Goal: Task Accomplishment & Management: Use online tool/utility

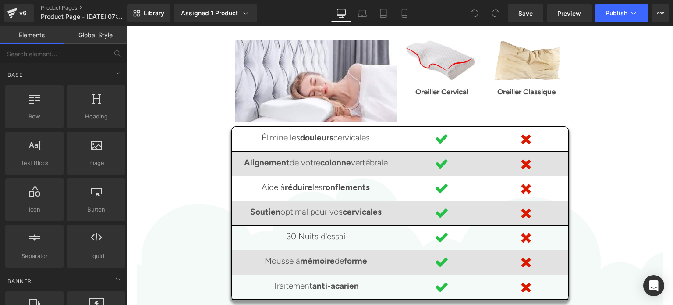
scroll to position [2038, 0]
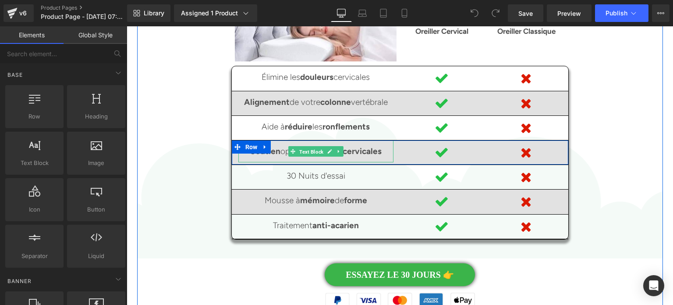
click at [314, 146] on span "Text Block" at bounding box center [312, 151] width 28 height 11
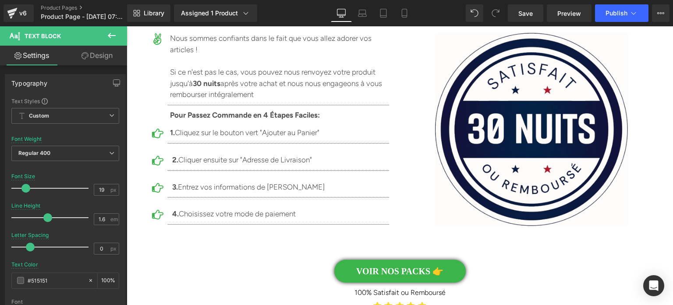
scroll to position [5698, 0]
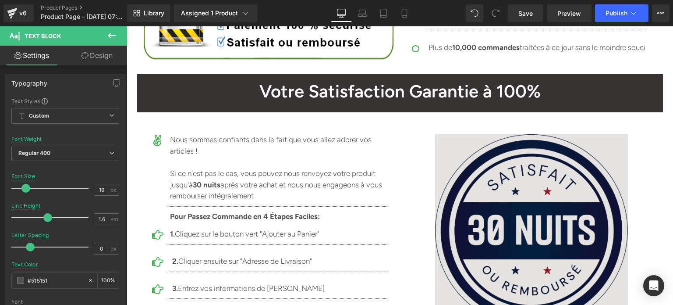
click at [524, 148] on img at bounding box center [531, 230] width 193 height 193
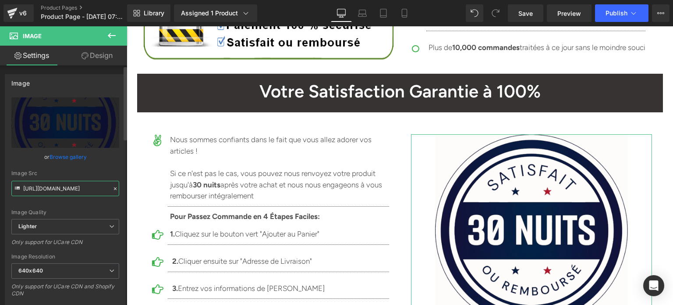
click at [63, 187] on input "[URL][DOMAIN_NAME]" at bounding box center [65, 188] width 108 height 15
paste input "0c259fa4-0028-467c-90e6-897495e503d1/-/format/auto/-/preview/640x640/-/quality/…"
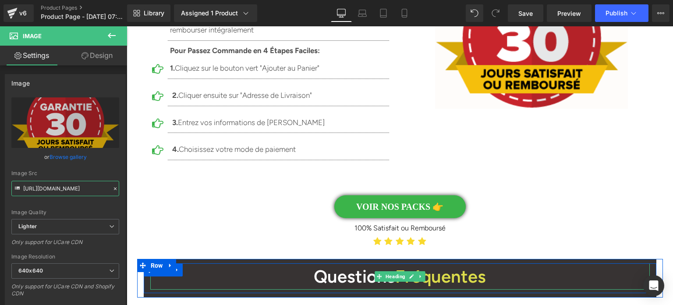
scroll to position [5829, 0]
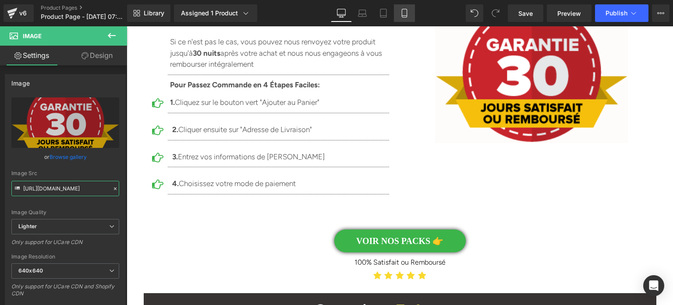
type input "[URL][DOMAIN_NAME]"
click at [402, 14] on icon at bounding box center [404, 13] width 5 height 8
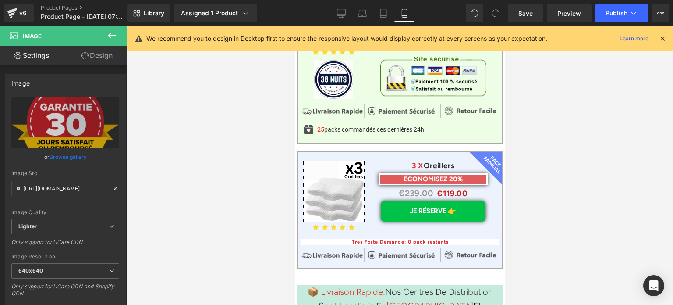
scroll to position [6811, 0]
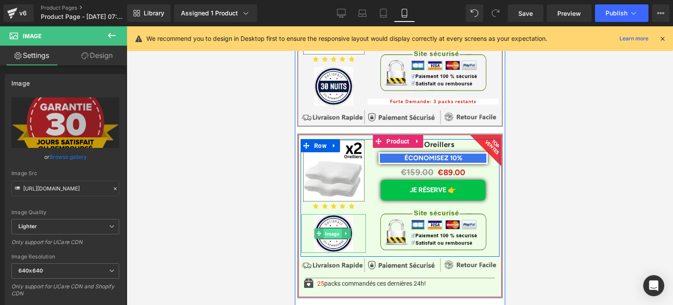
click at [327, 228] on span "Image" at bounding box center [333, 233] width 18 height 11
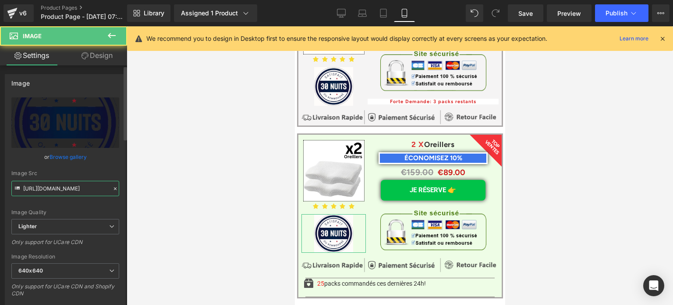
click at [54, 191] on input "[URL][DOMAIN_NAME]" at bounding box center [65, 188] width 108 height 15
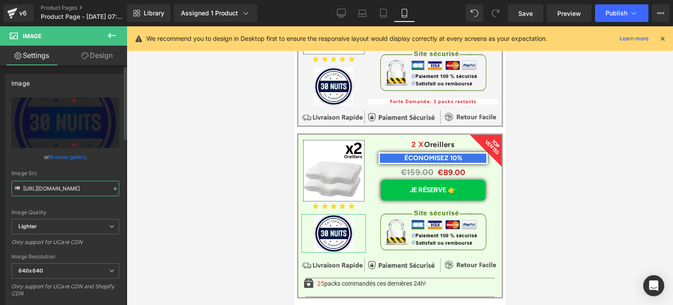
click at [54, 191] on input "[URL][DOMAIN_NAME]" at bounding box center [65, 188] width 108 height 15
paste input "0c259fa4-0028-467c-90e6-897495e503d1/-/format/auto/-/preview/640x640/-/quality/…"
type input "[URL][DOMAIN_NAME]"
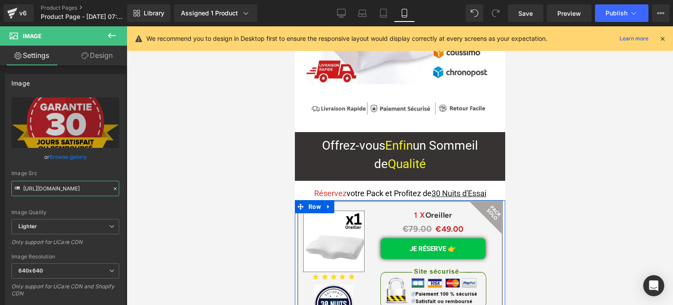
scroll to position [6592, 0]
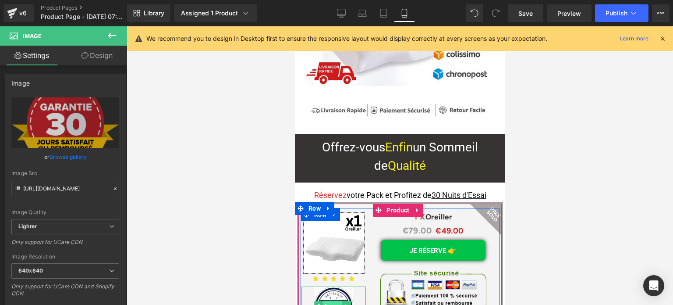
click at [333, 300] on span "Image" at bounding box center [333, 305] width 18 height 11
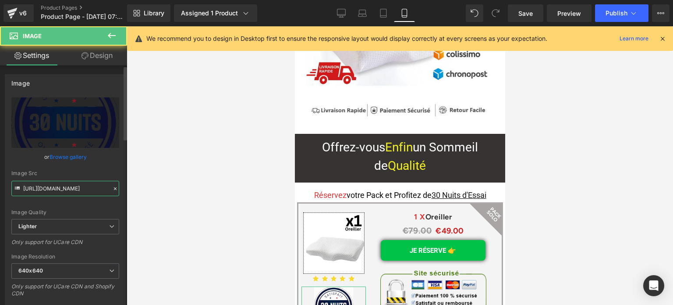
click at [67, 184] on input "[URL][DOMAIN_NAME]" at bounding box center [65, 188] width 108 height 15
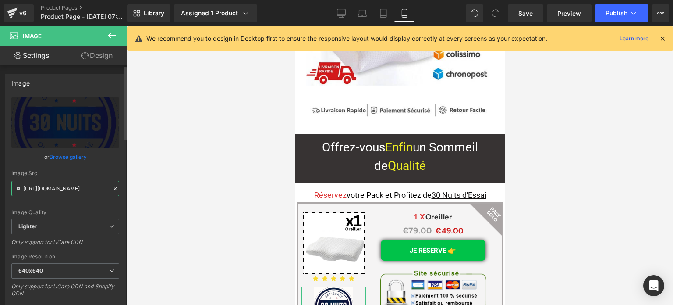
click at [67, 184] on input "[URL][DOMAIN_NAME]" at bounding box center [65, 188] width 108 height 15
paste input "0c259fa4-0028-467c-90e6-897495e503d1/-/format/auto/-/preview/640x640/-/quality/…"
type input "[URL][DOMAIN_NAME]"
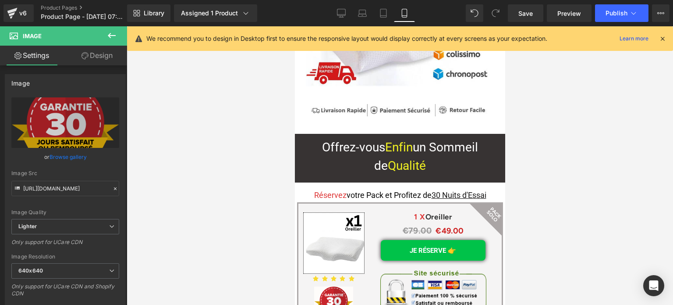
scroll to position [0, 0]
click at [596, 166] on div at bounding box center [400, 165] width 547 height 278
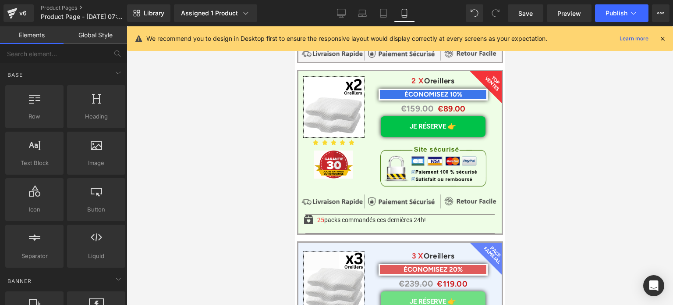
scroll to position [6943, 0]
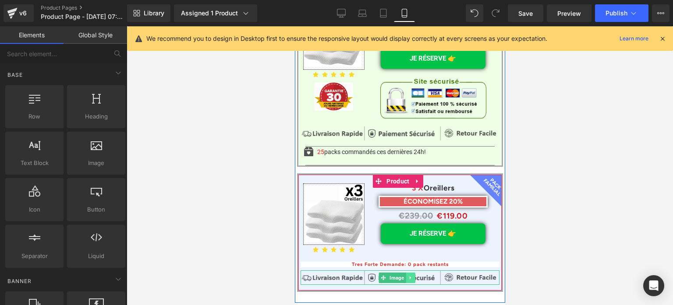
click at [407, 272] on link at bounding box center [410, 277] width 9 height 11
click at [416, 275] on icon at bounding box center [415, 277] width 5 height 5
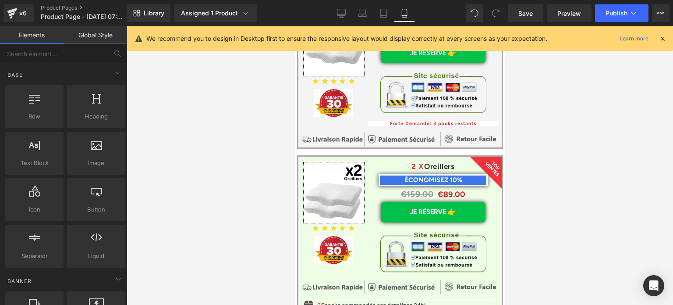
scroll to position [6811, 0]
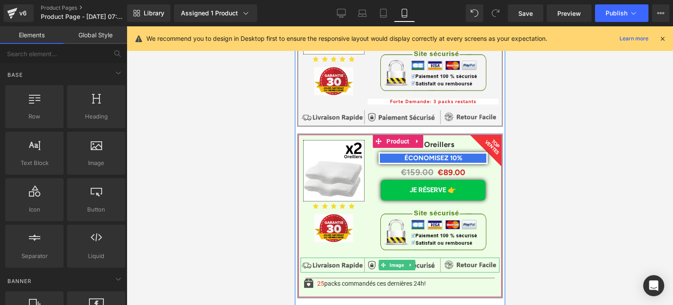
click at [458, 257] on img at bounding box center [399, 264] width 199 height 15
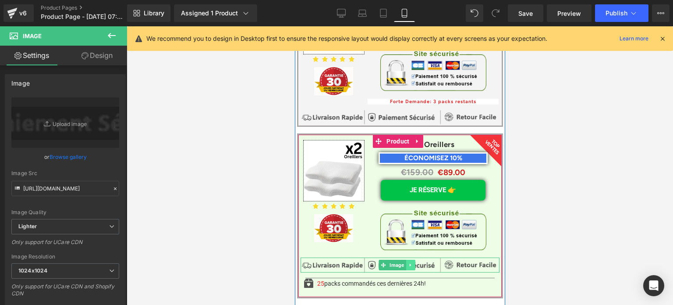
click at [409, 263] on icon at bounding box center [409, 264] width 1 height 3
click at [414, 262] on icon at bounding box center [415, 264] width 5 height 5
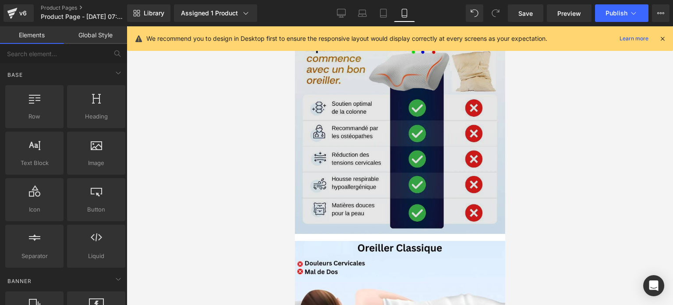
scroll to position [2558, 0]
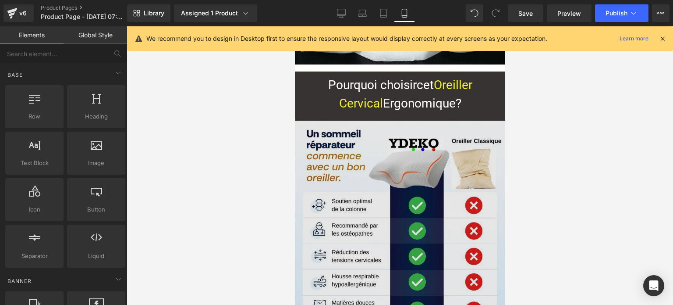
click at [381, 184] on img at bounding box center [400, 226] width 210 height 210
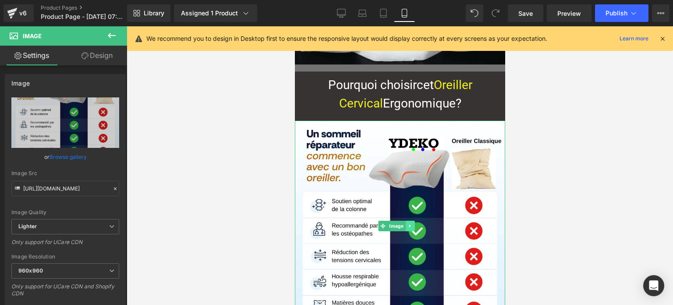
click at [412, 223] on icon at bounding box center [410, 225] width 5 height 5
click at [415, 223] on icon at bounding box center [414, 225] width 5 height 5
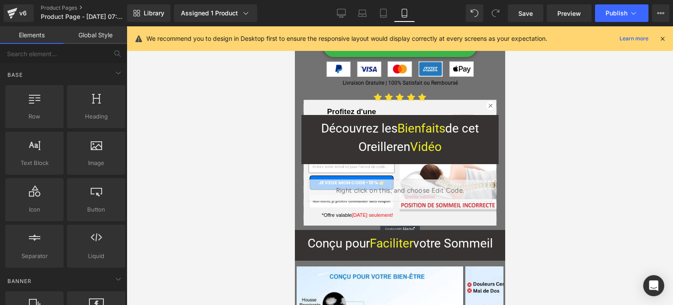
scroll to position [2076, 0]
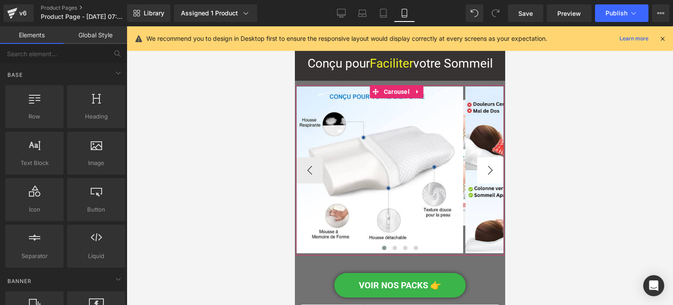
click at [486, 177] on button "›" at bounding box center [490, 170] width 26 height 26
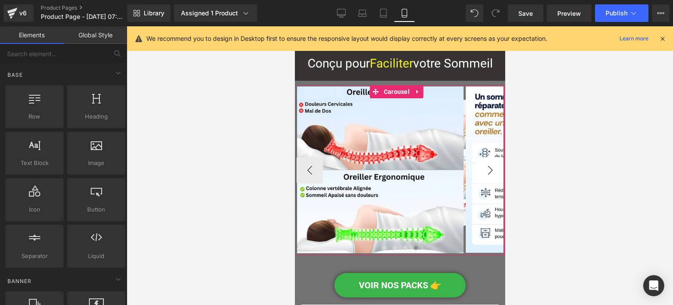
click at [486, 177] on button "›" at bounding box center [490, 170] width 26 height 26
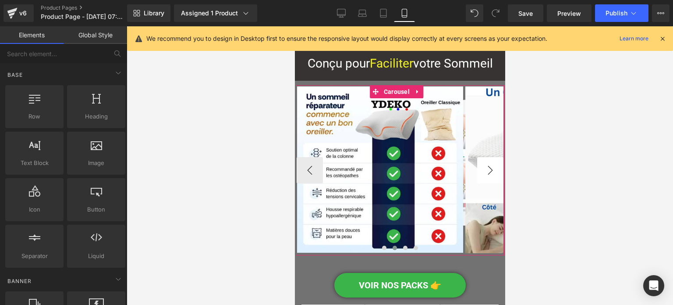
click at [486, 177] on button "›" at bounding box center [490, 170] width 26 height 26
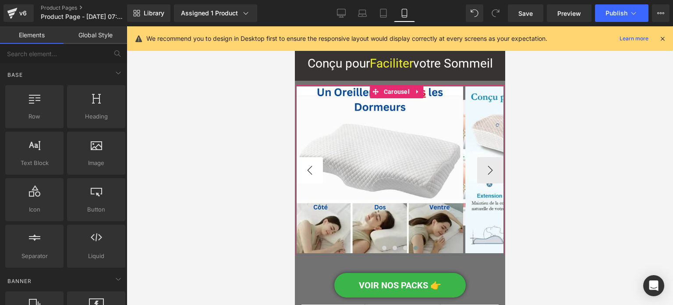
click at [315, 174] on button "‹" at bounding box center [309, 170] width 26 height 26
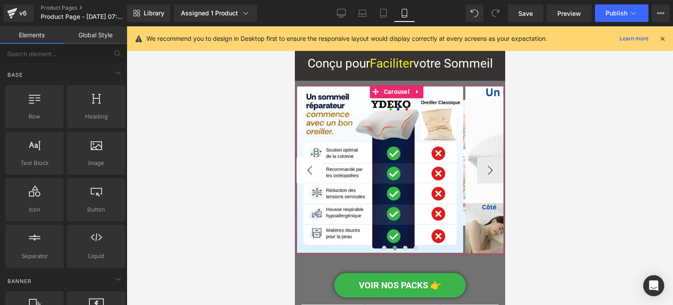
click at [315, 174] on button "‹" at bounding box center [309, 170] width 26 height 26
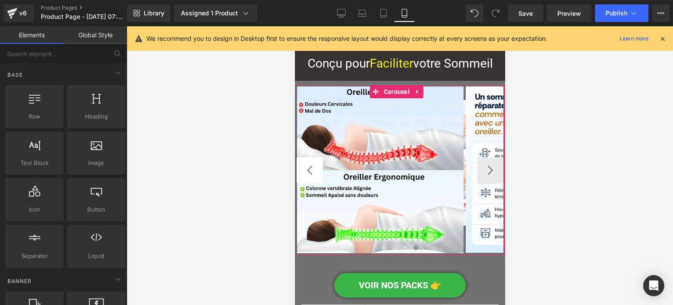
click at [315, 174] on button "‹" at bounding box center [309, 170] width 26 height 26
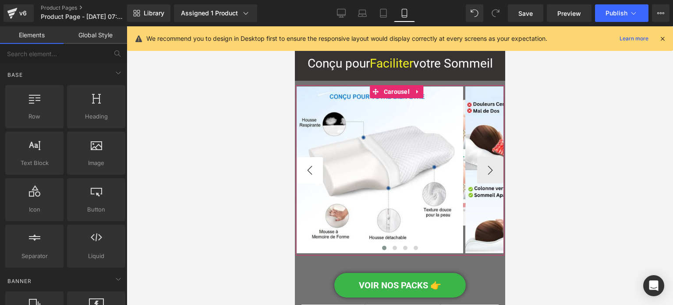
click at [315, 174] on button "‹" at bounding box center [309, 170] width 26 height 26
click at [488, 175] on button "›" at bounding box center [490, 170] width 26 height 26
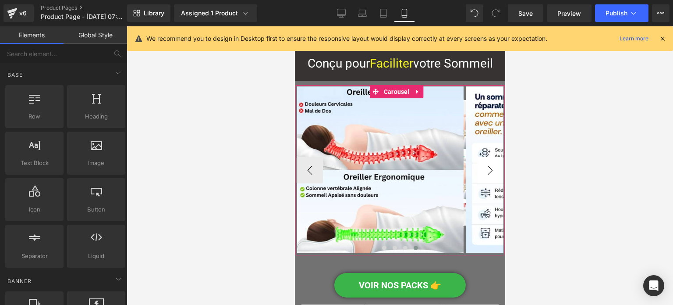
click at [488, 174] on button "›" at bounding box center [490, 170] width 26 height 26
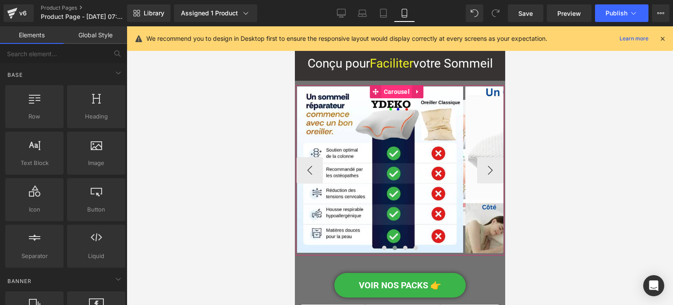
click at [384, 96] on span "Carousel" at bounding box center [396, 91] width 30 height 13
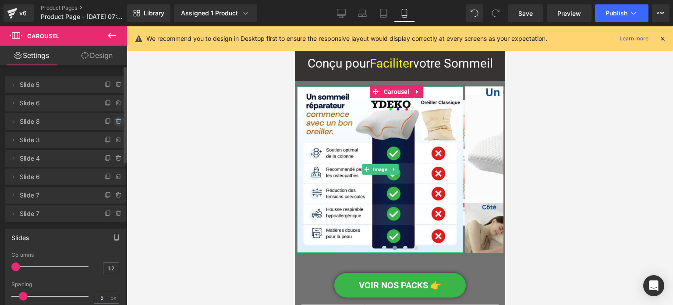
click at [115, 122] on icon at bounding box center [118, 121] width 7 height 7
click at [110, 122] on button "Delete" at bounding box center [110, 121] width 28 height 11
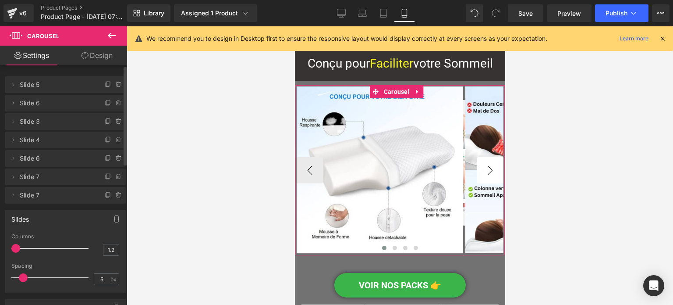
click at [483, 164] on button "›" at bounding box center [490, 170] width 26 height 26
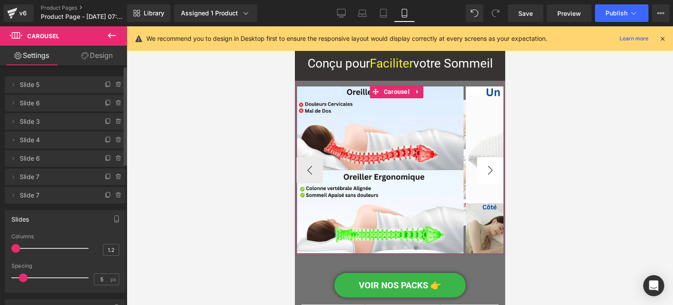
click at [483, 164] on button "›" at bounding box center [490, 170] width 26 height 26
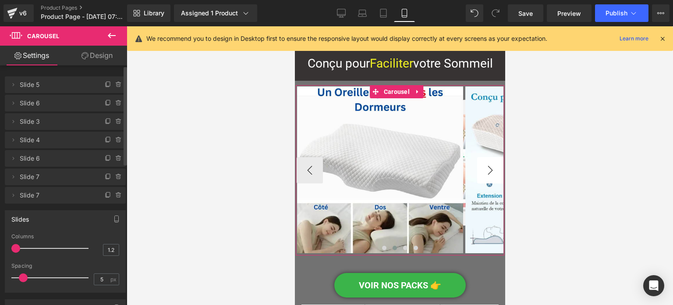
click at [483, 164] on button "›" at bounding box center [490, 170] width 26 height 26
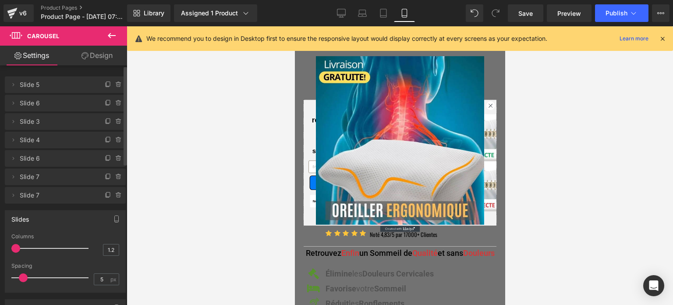
scroll to position [0, 0]
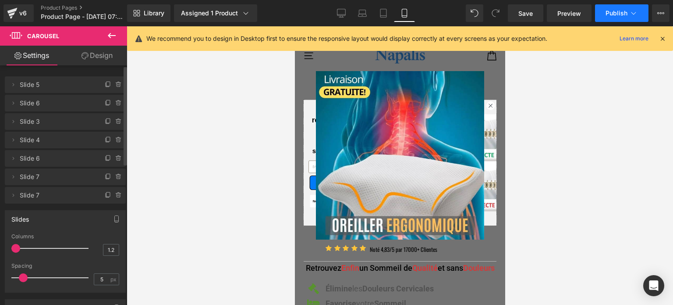
click at [623, 12] on span "Publish" at bounding box center [617, 13] width 22 height 7
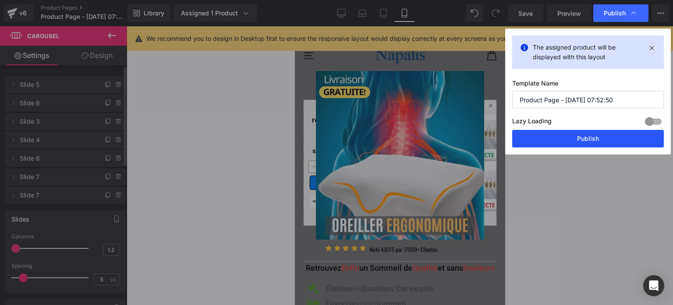
click at [576, 137] on button "Publish" at bounding box center [589, 139] width 152 height 18
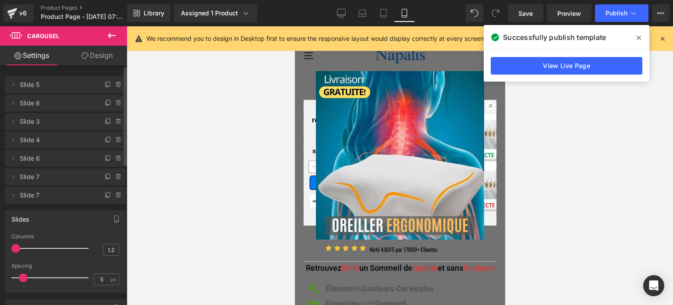
click at [641, 38] on icon at bounding box center [639, 37] width 4 height 7
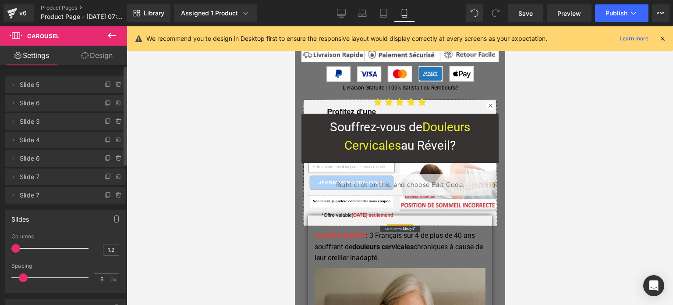
scroll to position [877, 0]
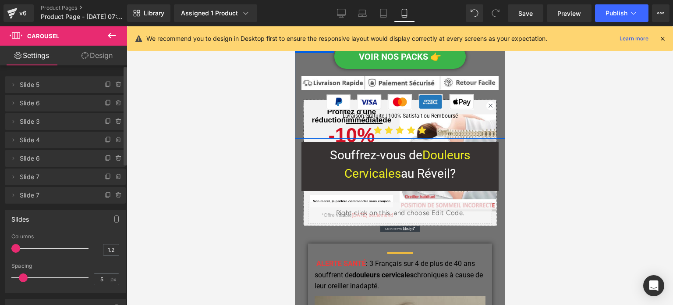
click at [488, 103] on div "Image Livraison Gratuite | 100% Satisfait ou Remboursé Text Block" at bounding box center [399, 106] width 197 height 28
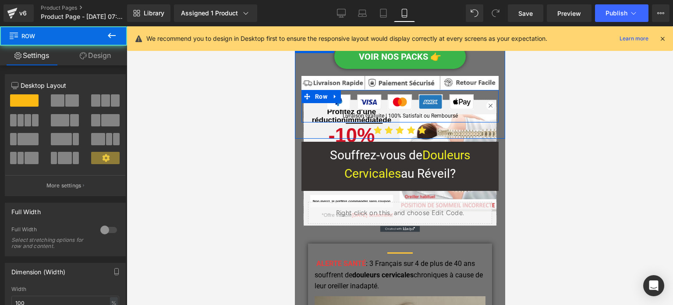
click at [488, 105] on div "Image Livraison Gratuite | 100% Satisfait ou Remboursé Text Block" at bounding box center [399, 106] width 197 height 28
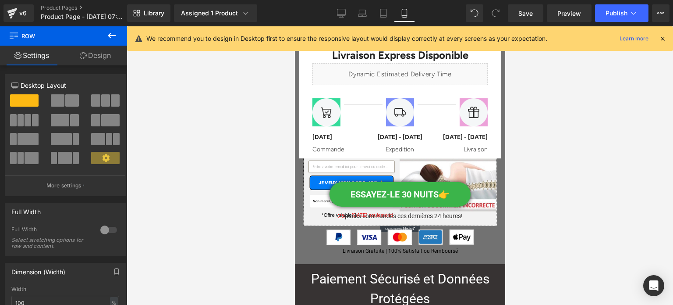
scroll to position [10952, 0]
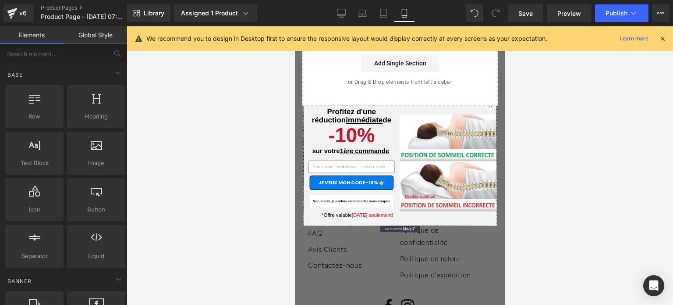
click at [486, 106] on circle "Close dialog" at bounding box center [490, 105] width 8 height 8
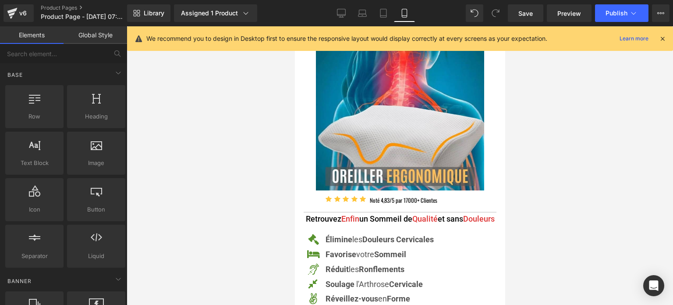
scroll to position [0, 0]
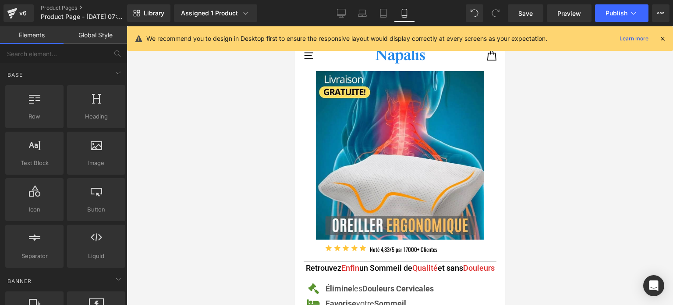
drag, startPoint x: 502, startPoint y: 294, endPoint x: 694, endPoint y: 52, distance: 309.0
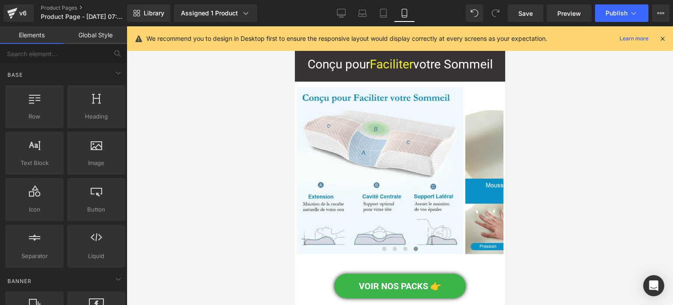
scroll to position [2090, 0]
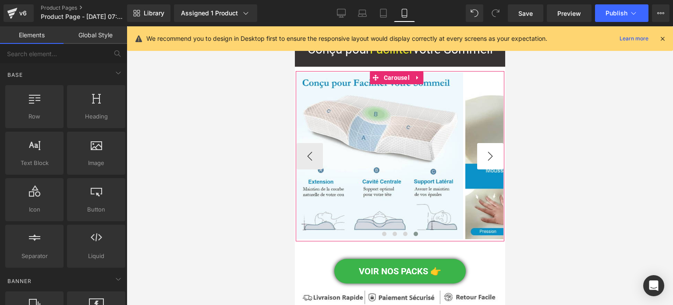
click at [480, 166] on button "›" at bounding box center [490, 156] width 26 height 26
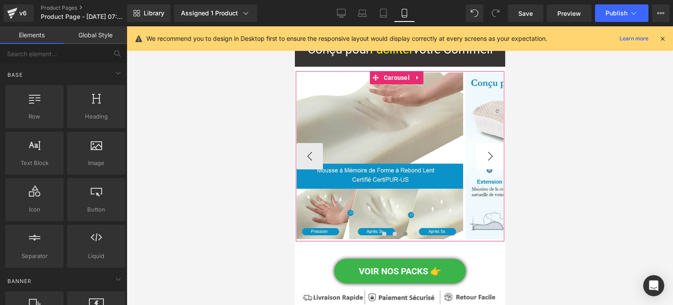
click at [480, 166] on button "›" at bounding box center [490, 156] width 26 height 26
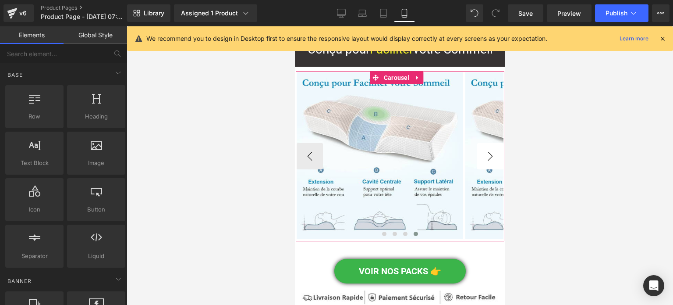
click at [480, 166] on button "›" at bounding box center [490, 156] width 26 height 26
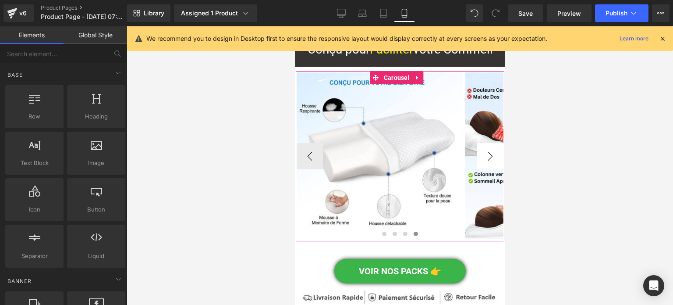
click at [480, 166] on button "›" at bounding box center [490, 156] width 26 height 26
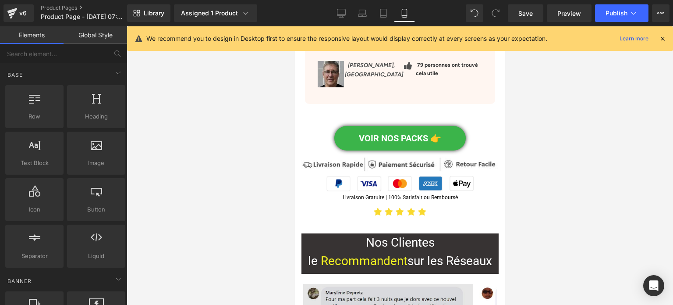
scroll to position [5071, 0]
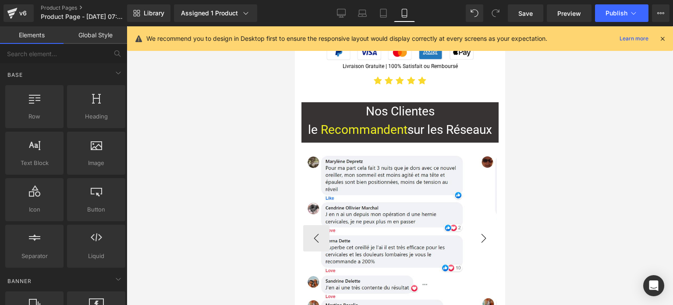
click at [475, 225] on button "›" at bounding box center [483, 238] width 26 height 26
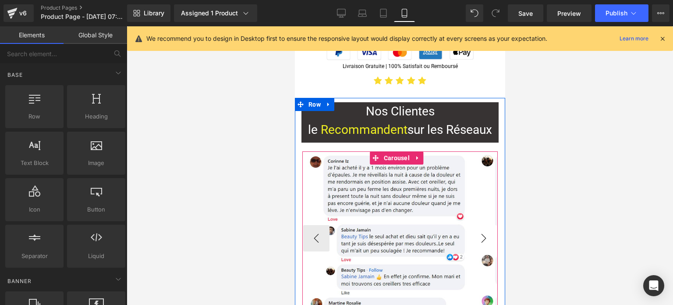
click at [475, 225] on button "›" at bounding box center [483, 238] width 26 height 26
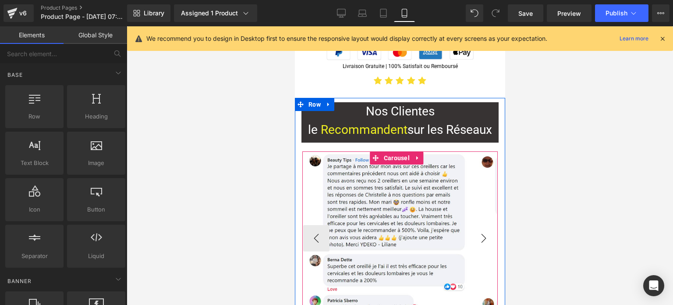
click at [475, 225] on button "›" at bounding box center [483, 238] width 26 height 26
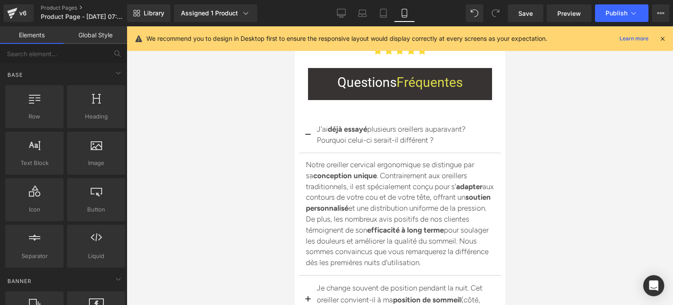
scroll to position [9412, 0]
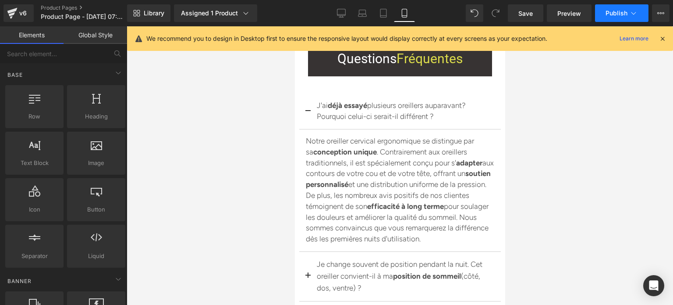
click at [609, 16] on span "Publish" at bounding box center [617, 13] width 22 height 7
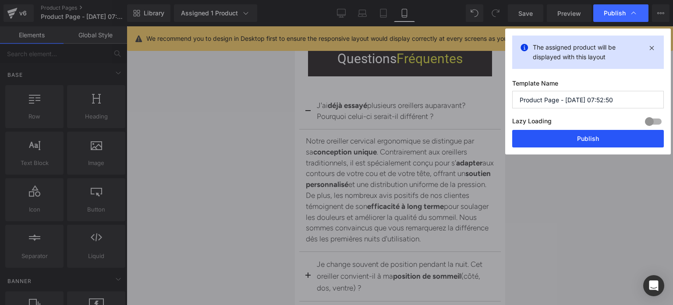
click at [573, 136] on button "Publish" at bounding box center [589, 139] width 152 height 18
